Goal: Task Accomplishment & Management: Manage account settings

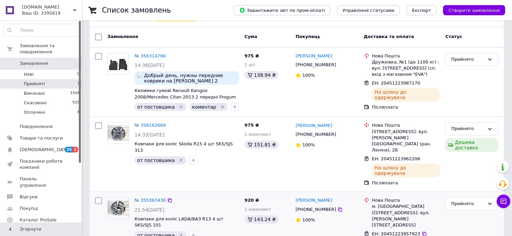
scroll to position [102, 0]
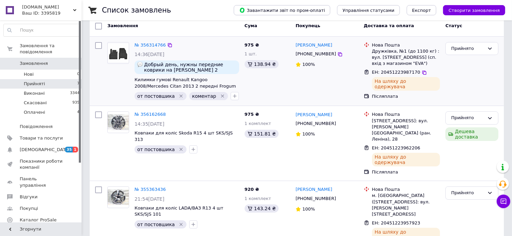
drag, startPoint x: 150, startPoint y: 107, endPoint x: 258, endPoint y: 76, distance: 113.1
click at [258, 76] on div "975 ₴ 1 шт. 138.94 ₴" at bounding box center [267, 71] width 51 height 64
click at [59, 111] on li "Оплачені 4" at bounding box center [42, 114] width 84 height 13
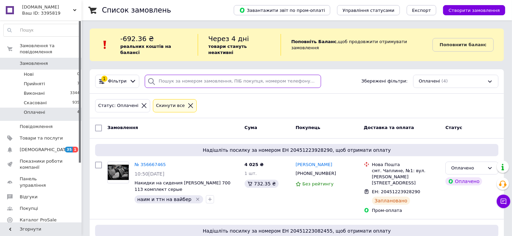
click at [158, 78] on input "search" at bounding box center [233, 81] width 176 height 13
paste input "356667465"
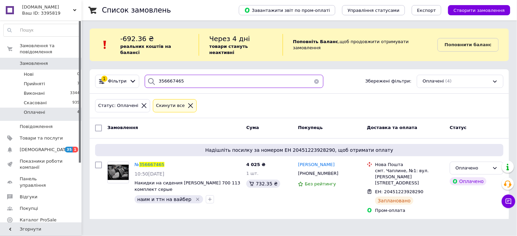
drag, startPoint x: 182, startPoint y: 75, endPoint x: 141, endPoint y: 69, distance: 41.2
click at [142, 75] on div "356667465" at bounding box center [234, 81] width 184 height 13
paste input "search"
type input "356667465"
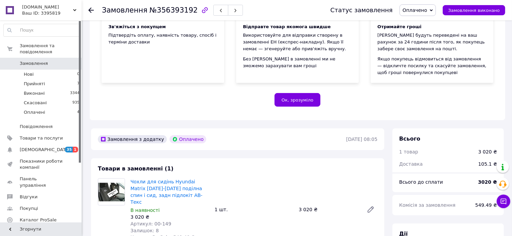
scroll to position [102, 0]
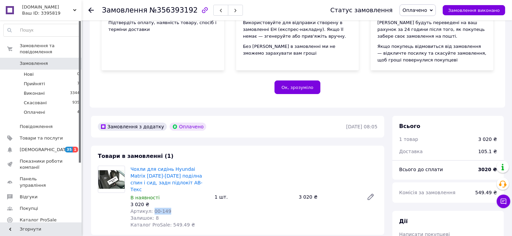
drag, startPoint x: 150, startPoint y: 205, endPoint x: 165, endPoint y: 205, distance: 14.6
click at [165, 209] on span "Артикул: 00-149" at bounding box center [151, 211] width 41 height 5
copy span "00-149"
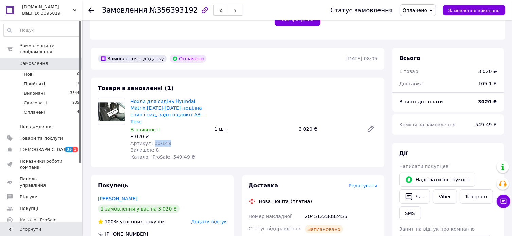
scroll to position [238, 0]
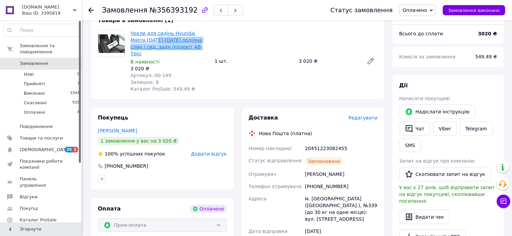
drag, startPoint x: 170, startPoint y: 48, endPoint x: 141, endPoint y: 41, distance: 29.4
click at [141, 41] on span "Чохли для сидінь Hyundai Matrix [DATE]-[DATE] поділна спин і сид, задн підлокіт…" at bounding box center [170, 43] width 79 height 27
click at [173, 58] on div "В наявності" at bounding box center [170, 61] width 79 height 7
drag, startPoint x: 169, startPoint y: 46, endPoint x: 126, endPoint y: 36, distance: 43.4
click at [126, 36] on div "Чохли для сидінь Hyundai Matrix 2001-2010 поділна спин і сид, задн підлокіт АB-…" at bounding box center [237, 61] width 285 height 63
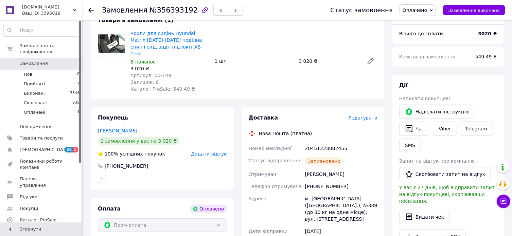
click at [174, 58] on div "В наявності" at bounding box center [170, 61] width 79 height 7
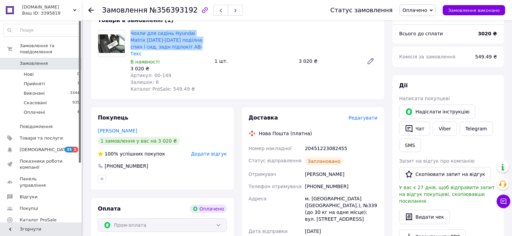
drag, startPoint x: 170, startPoint y: 47, endPoint x: 130, endPoint y: 36, distance: 41.9
click at [130, 36] on div "Чохли для сидінь Hyundai Matrix 2001-2010 поділна спин і сид, задн підлокіт АB-…" at bounding box center [170, 61] width 84 height 65
copy link "Чохли для сидінь Hyundai Matrix [DATE]-[DATE] поділна спин і сид, задн підлокіт…"
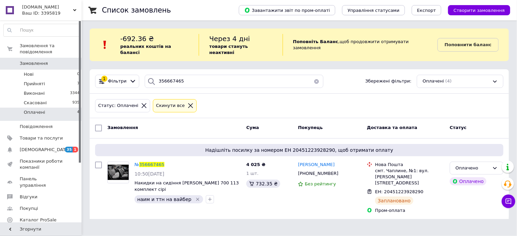
click at [188, 103] on icon at bounding box center [190, 105] width 5 height 5
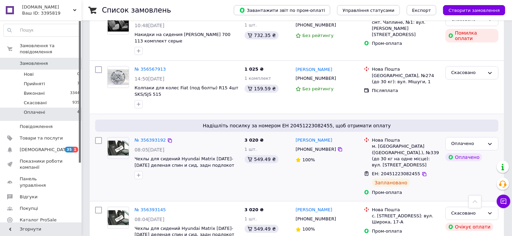
scroll to position [204, 0]
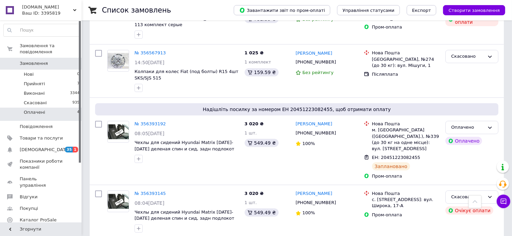
click at [48, 108] on li "Оплачені 4" at bounding box center [42, 114] width 84 height 13
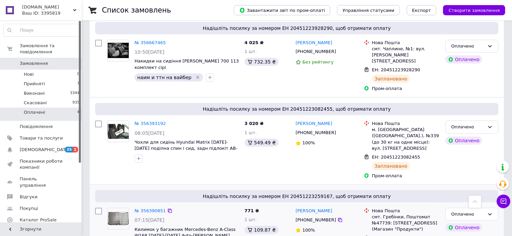
scroll to position [11, 0]
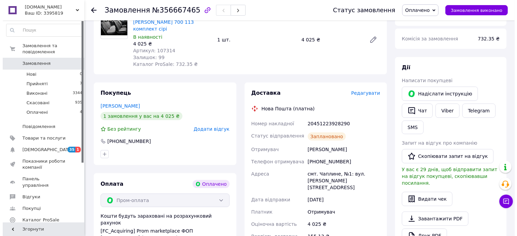
scroll to position [272, 0]
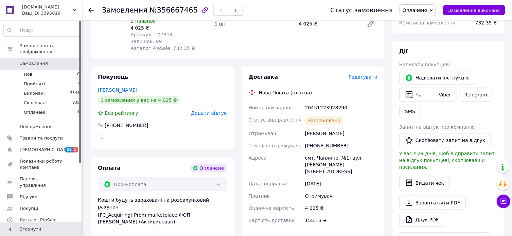
click at [363, 74] on span "Редагувати" at bounding box center [363, 76] width 29 height 5
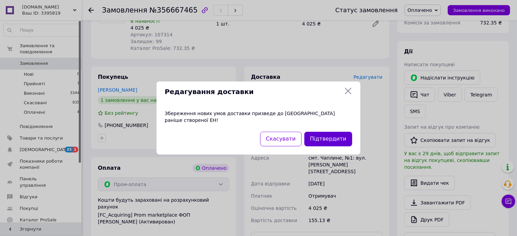
click at [337, 135] on button "Підтвердити" at bounding box center [329, 139] width 48 height 15
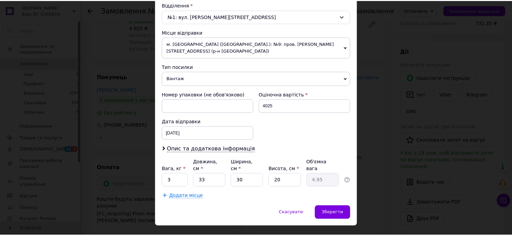
scroll to position [220, 0]
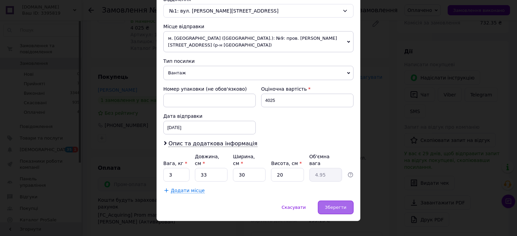
click at [332, 205] on span "Зберегти" at bounding box center [335, 207] width 21 height 5
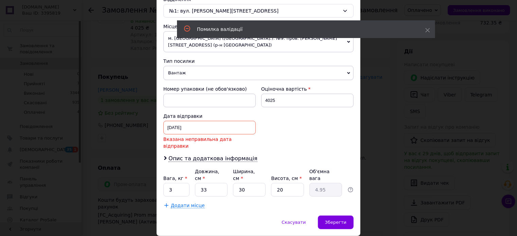
click at [175, 126] on div "11.08.2025 < 2025 > < Август > Пн Вт Ср Чт Пт Сб Вс 28 29 30 31 1 2 3 4 5 6 7 8…" at bounding box center [210, 128] width 92 height 14
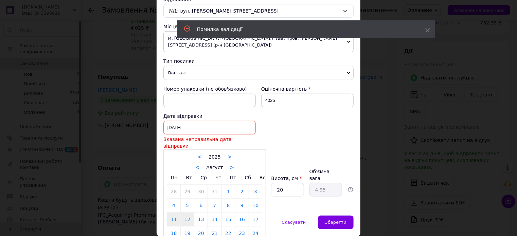
click at [187, 213] on link "12" at bounding box center [187, 220] width 13 height 14
type input "12.08.2025"
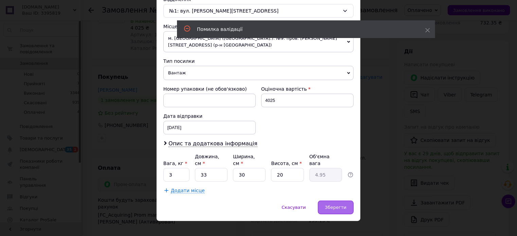
click at [337, 205] on span "Зберегти" at bounding box center [335, 207] width 21 height 5
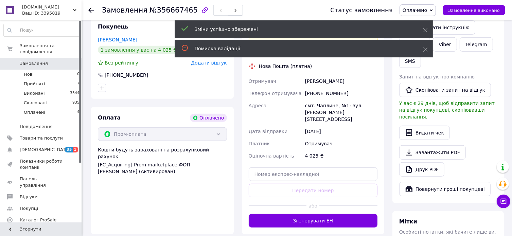
scroll to position [408, 0]
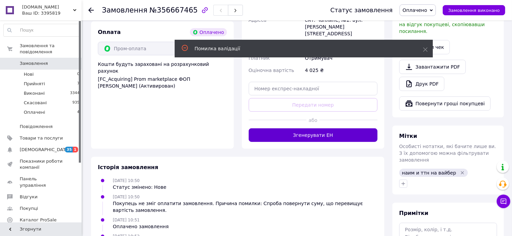
click at [309, 129] on button "Згенерувати ЕН" at bounding box center [313, 136] width 129 height 14
